Goal: Task Accomplishment & Management: Use online tool/utility

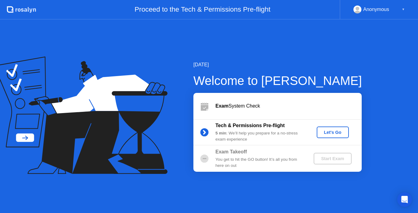
click at [383, 75] on div "[DATE] Welcome to [PERSON_NAME] Exam System Check Tech & Permissions Pre-flight…" at bounding box center [209, 117] width 418 height 194
click at [330, 132] on div "Let's Go" at bounding box center [332, 132] width 27 height 5
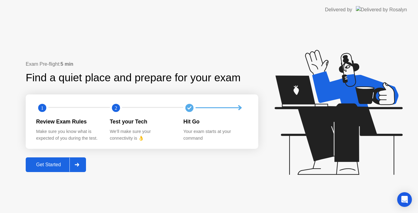
click at [68, 161] on button "Get Started" at bounding box center [56, 165] width 60 height 15
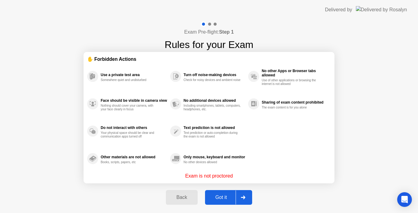
click at [224, 201] on div "Got it" at bounding box center [221, 198] width 29 height 6
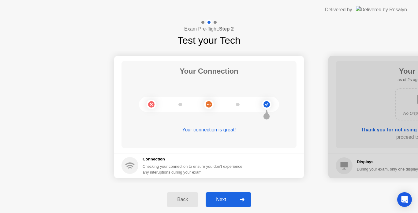
click at [220, 202] on div "Next" at bounding box center [221, 200] width 27 height 6
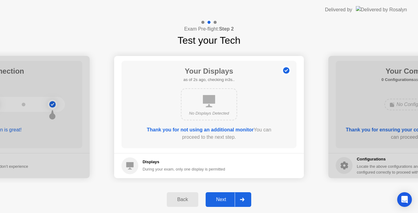
click at [220, 198] on div "Next" at bounding box center [221, 200] width 27 height 6
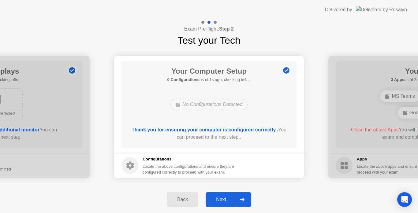
click at [223, 198] on div "Next" at bounding box center [221, 200] width 27 height 6
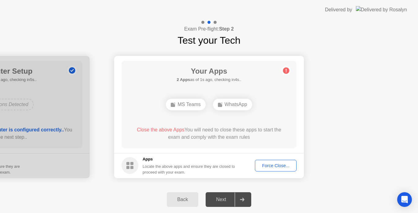
click at [190, 202] on div "Back" at bounding box center [183, 200] width 28 height 6
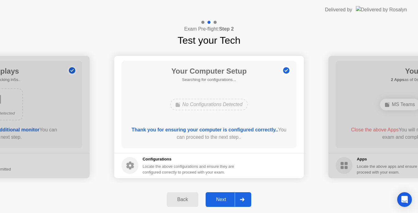
click at [190, 202] on div "Back" at bounding box center [183, 200] width 28 height 6
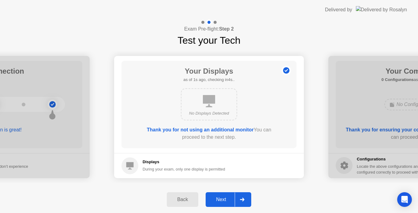
click at [190, 202] on div "Back" at bounding box center [183, 200] width 28 height 6
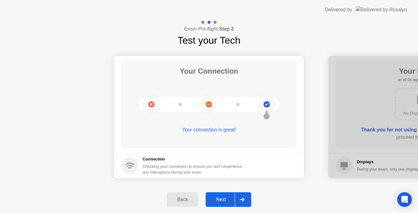
click at [222, 200] on div "Next" at bounding box center [221, 200] width 27 height 6
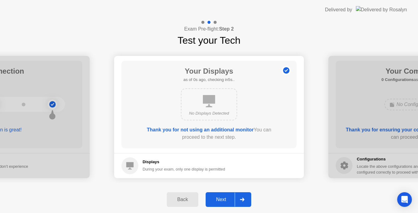
click at [222, 201] on div "Next" at bounding box center [221, 200] width 27 height 6
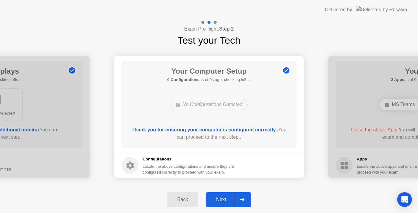
click at [222, 201] on div "Next" at bounding box center [221, 200] width 27 height 6
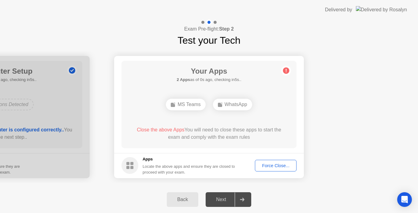
click at [271, 166] on div "Force Close..." at bounding box center [275, 166] width 37 height 5
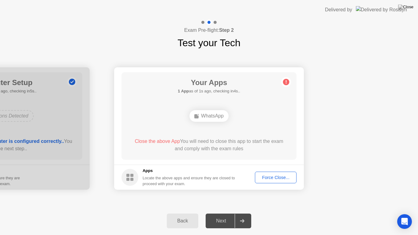
click at [225, 213] on div "Next" at bounding box center [221, 221] width 27 height 6
click at [266, 179] on div "Force Close..." at bounding box center [275, 177] width 37 height 5
click at [214, 118] on div "WhatsApp" at bounding box center [209, 116] width 39 height 12
click at [266, 183] on button "Force Close..." at bounding box center [276, 178] width 42 height 12
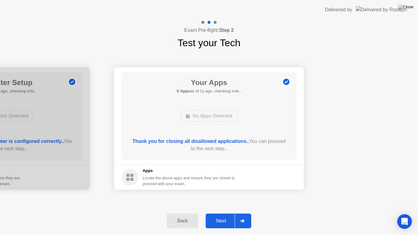
click at [229, 213] on div "Next" at bounding box center [221, 221] width 27 height 6
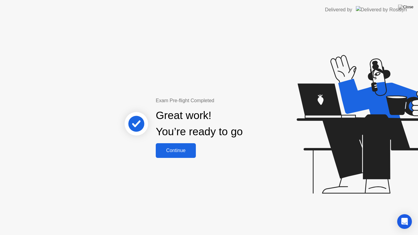
click at [176, 150] on div "Continue" at bounding box center [176, 151] width 36 height 6
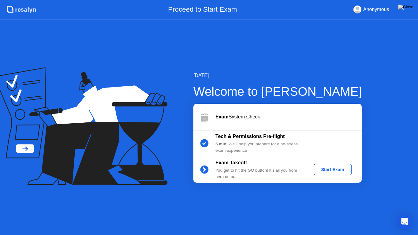
click at [338, 169] on div "Start Exam" at bounding box center [332, 169] width 33 height 5
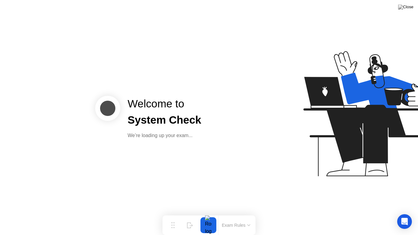
click at [271, 175] on div at bounding box center [338, 117] width 158 height 159
click at [171, 132] on div "We’re loading up your exam..." at bounding box center [165, 135] width 74 height 7
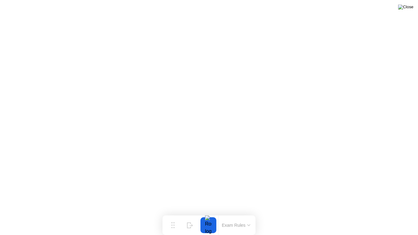
click at [411, 6] on img at bounding box center [405, 7] width 15 height 5
click at [268, 213] on div at bounding box center [209, 235] width 418 height 0
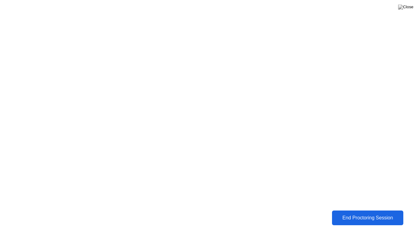
click at [356, 213] on div "End Proctoring Session" at bounding box center [368, 218] width 70 height 6
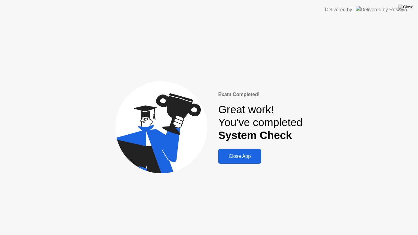
click at [247, 157] on div "Close App" at bounding box center [239, 157] width 39 height 6
